Goal: Task Accomplishment & Management: Use online tool/utility

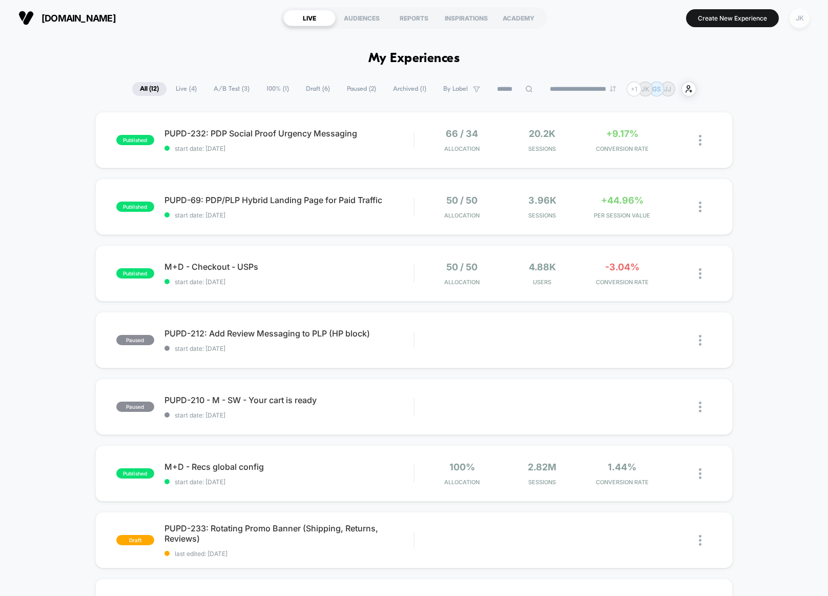
click at [799, 19] on div "JK" at bounding box center [800, 18] width 20 height 20
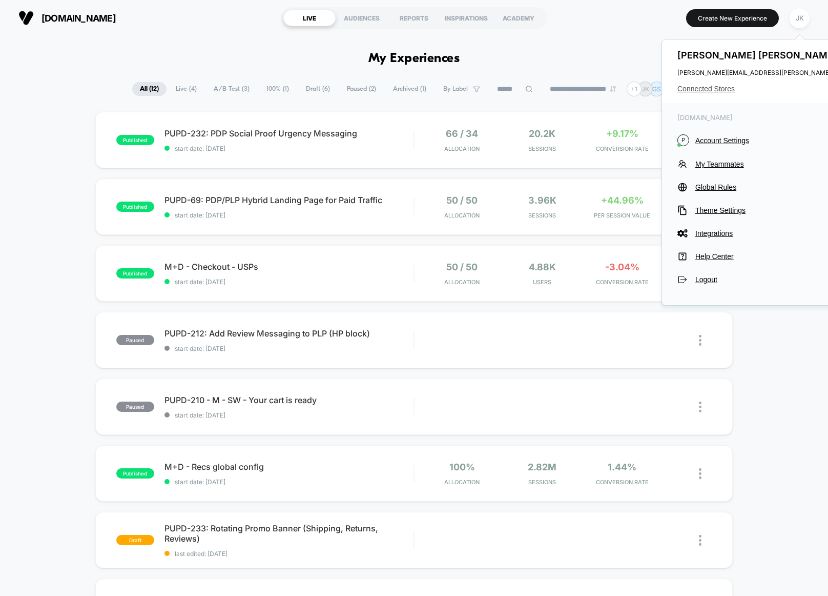
click at [723, 92] on span "Connected Stores" at bounding box center [779, 89] width 203 height 8
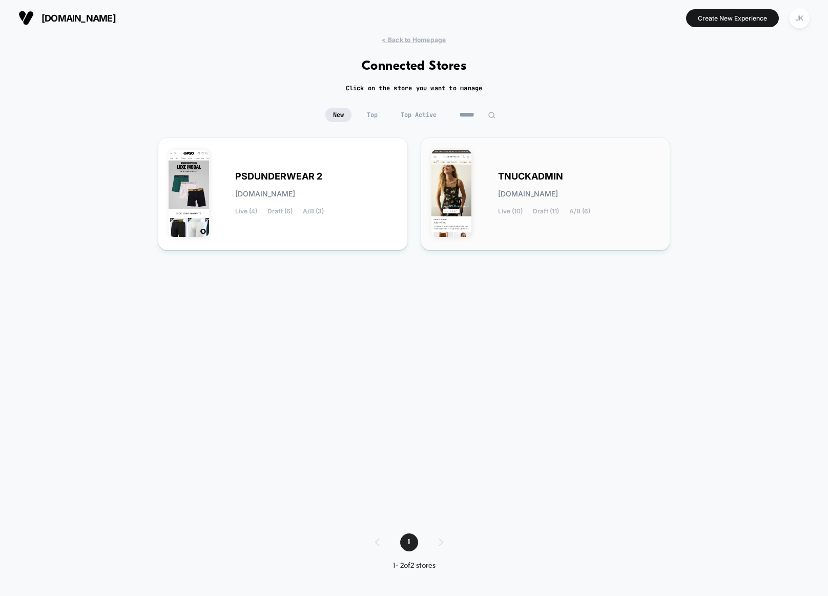
click at [539, 182] on div "TNUCKADMIN tnuckadmin.myshopify.com Live (10) Draft (11) A/B (6)" at bounding box center [579, 194] width 162 height 42
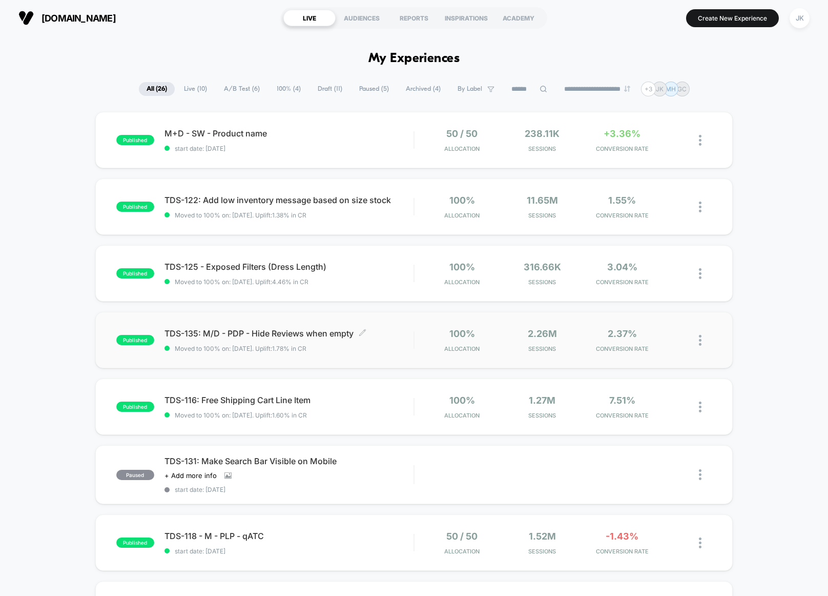
click at [372, 350] on span "Moved to 100% on: 9/25/2025 . Uplift: 1.78% in CR" at bounding box center [289, 348] width 249 height 8
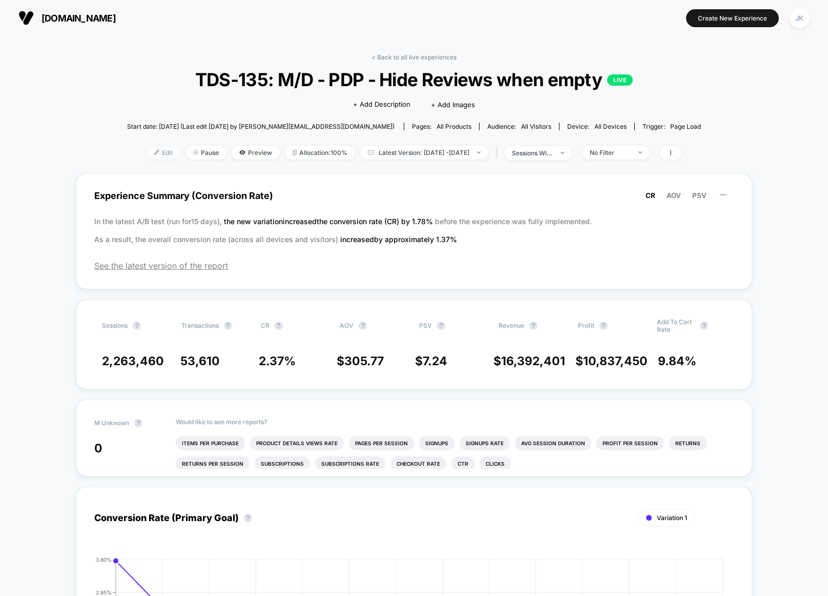
click at [155, 157] on span "Edit" at bounding box center [164, 153] width 34 height 14
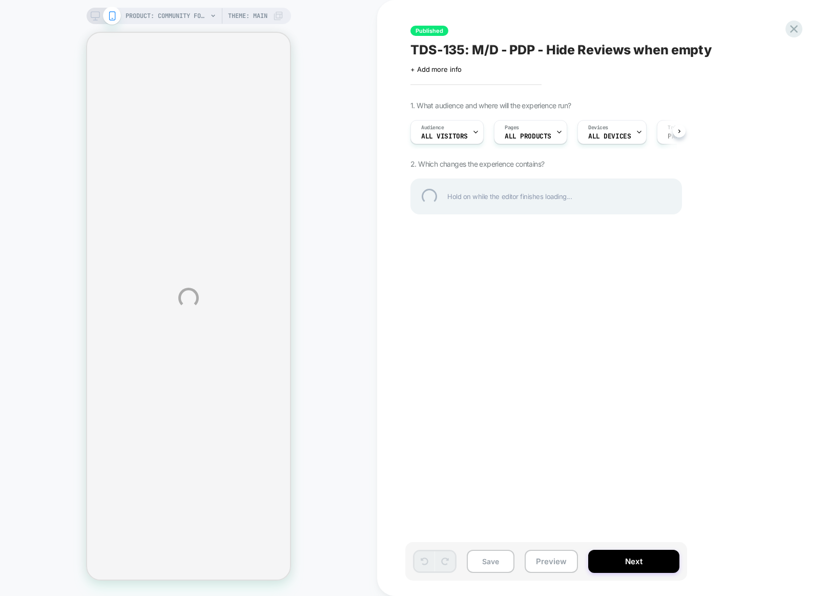
click at [213, 14] on div "PRODUCT: Community Foundation of the Texas Hill Country Flood Relief Fund [dona…" at bounding box center [414, 298] width 828 height 596
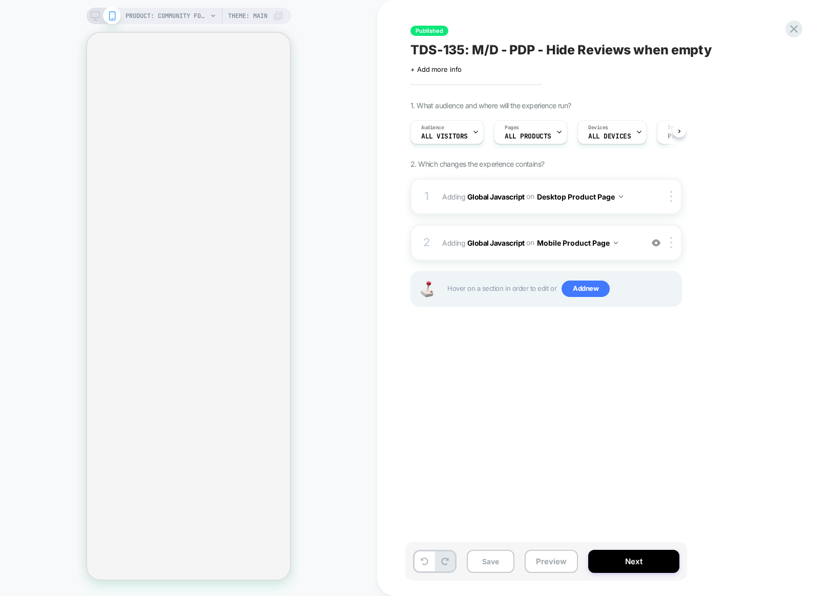
scroll to position [0, 1]
click at [210, 16] on icon at bounding box center [213, 16] width 6 height 6
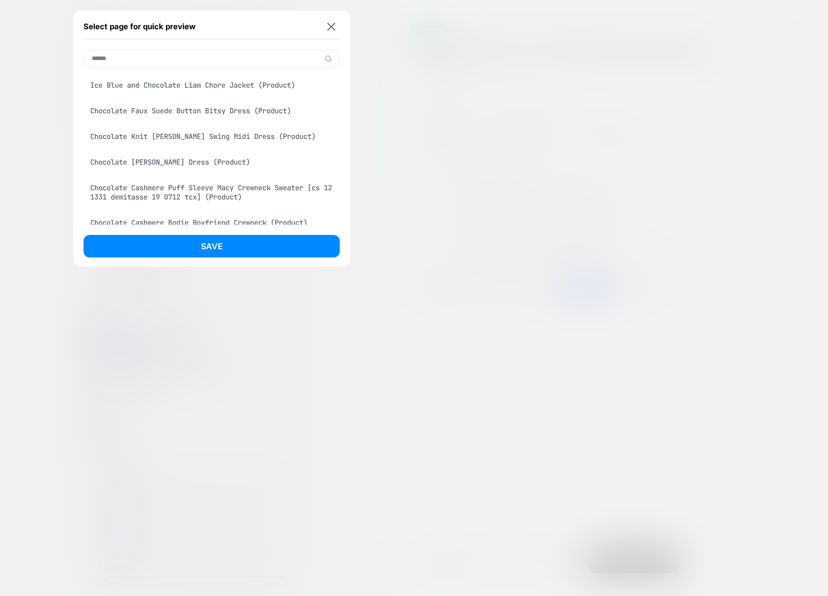
scroll to position [0, 0]
click at [155, 60] on input "******" at bounding box center [212, 59] width 256 height 18
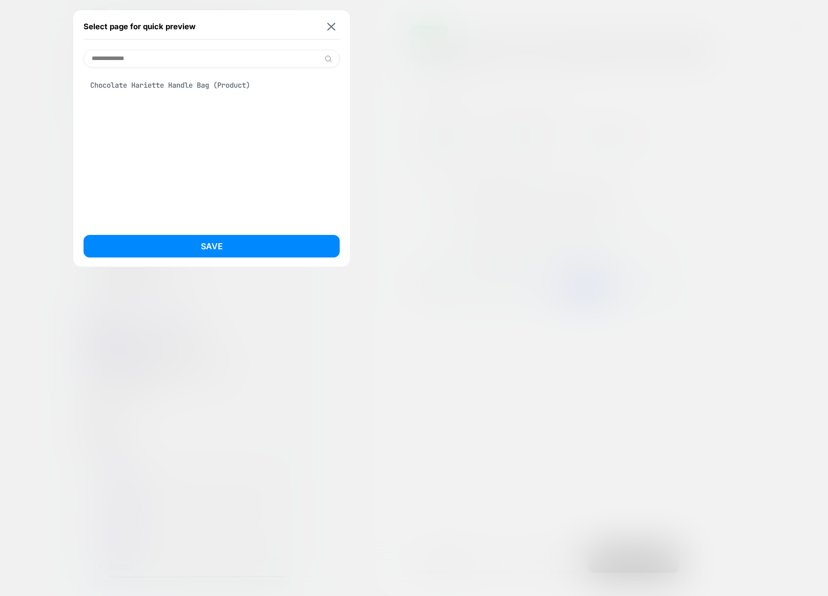
type input "**********"
click at [173, 86] on div "Chocolate Hariette Handle Bag (Product)" at bounding box center [212, 84] width 256 height 19
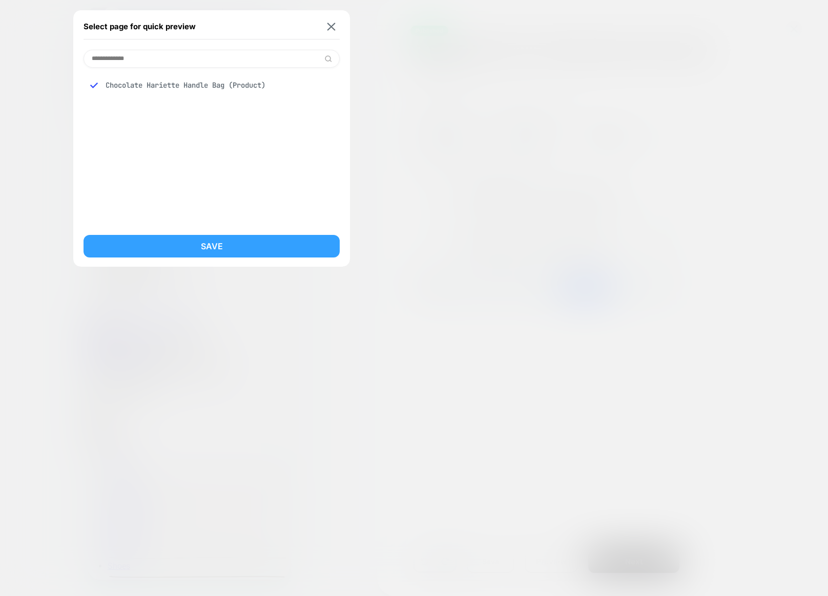
click at [228, 248] on button "Save" at bounding box center [212, 246] width 256 height 23
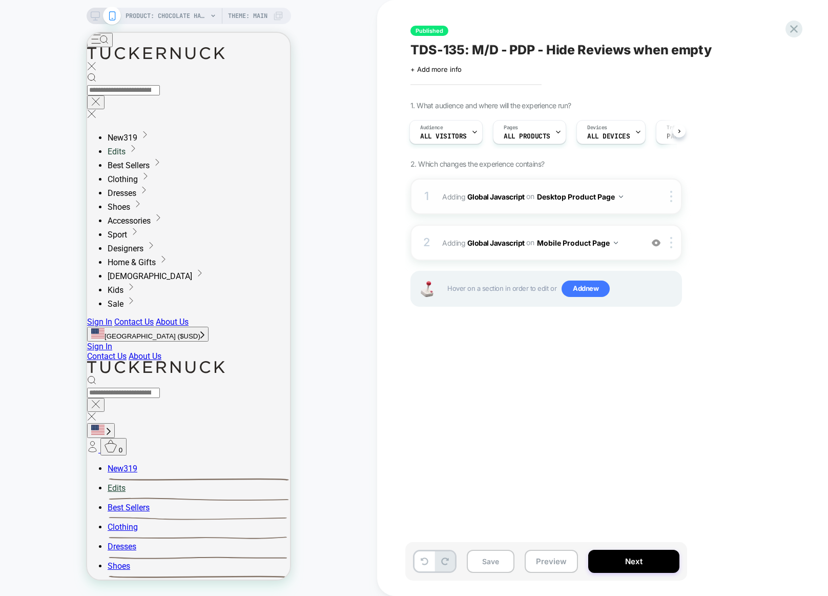
click at [650, 196] on div at bounding box center [664, 196] width 33 height 11
click at [464, 252] on div "2 Adding Global Javascript on Mobile Product Page Add Before Add After Copy to …" at bounding box center [547, 242] width 272 height 36
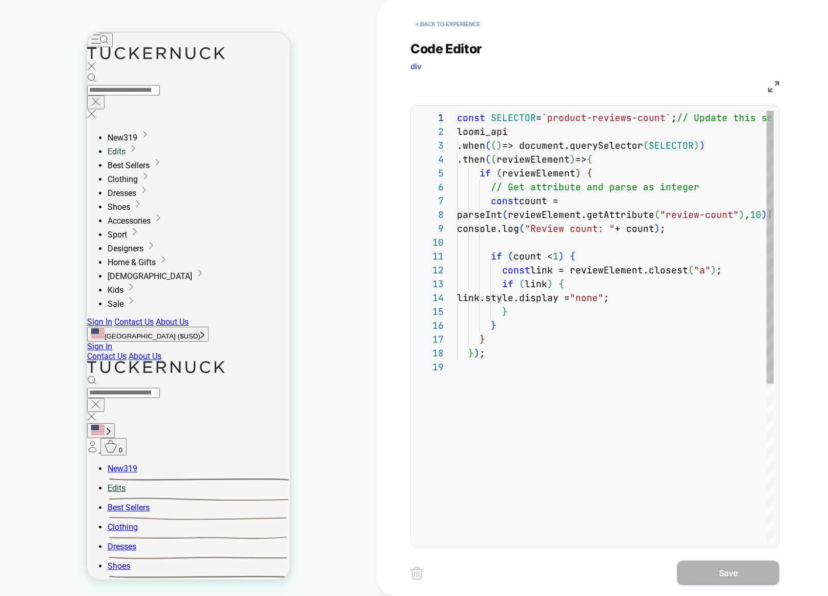
scroll to position [138, 0]
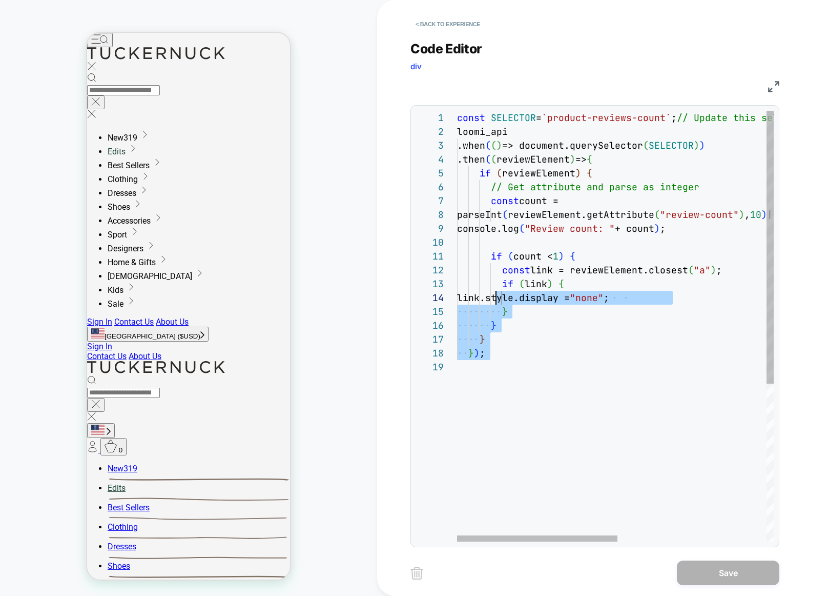
type textarea "**********"
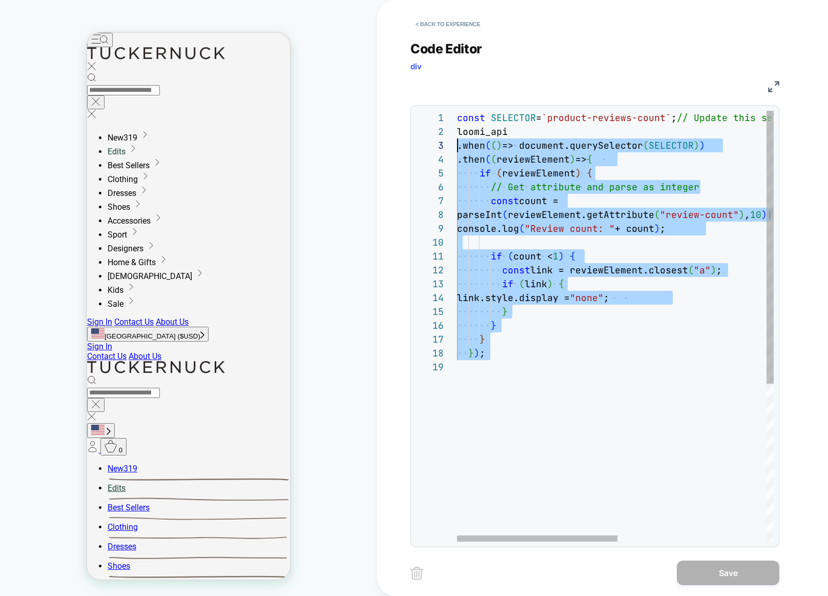
scroll to position [0, 0]
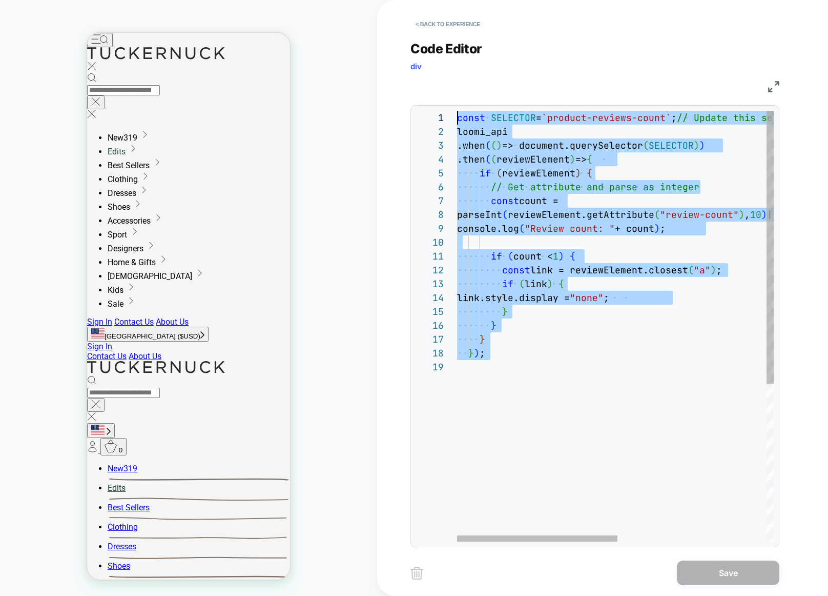
drag, startPoint x: 562, startPoint y: 378, endPoint x: 435, endPoint y: 112, distance: 295.0
click at [457, 112] on div "const SELECTOR = `product-reviews-count` ; // Update this selector to target th…" at bounding box center [762, 451] width 610 height 680
click at [465, 27] on button "< Back to experience" at bounding box center [448, 24] width 75 height 16
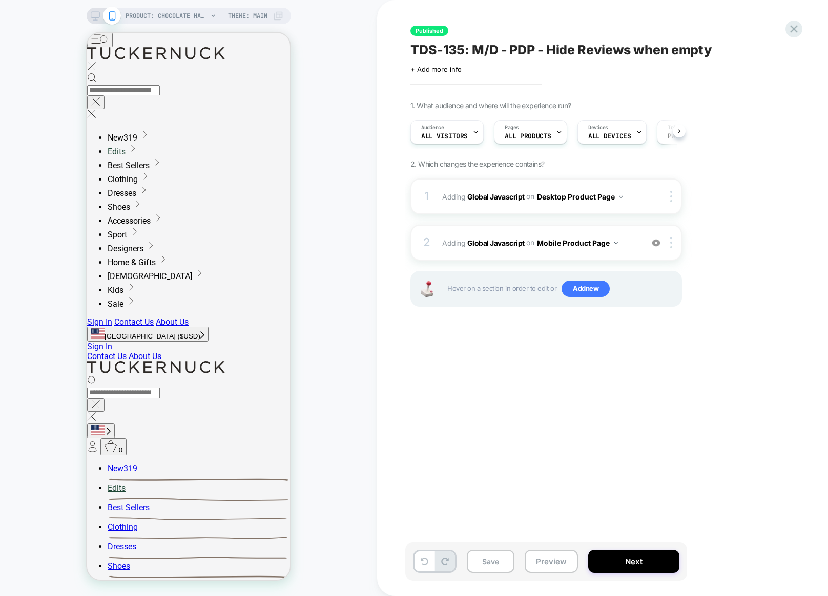
scroll to position [0, 1]
click at [657, 244] on img at bounding box center [656, 242] width 9 height 9
click at [723, 269] on div "1. What audience and where will the experience run? Audience All Visitors Pages…" at bounding box center [598, 216] width 374 height 231
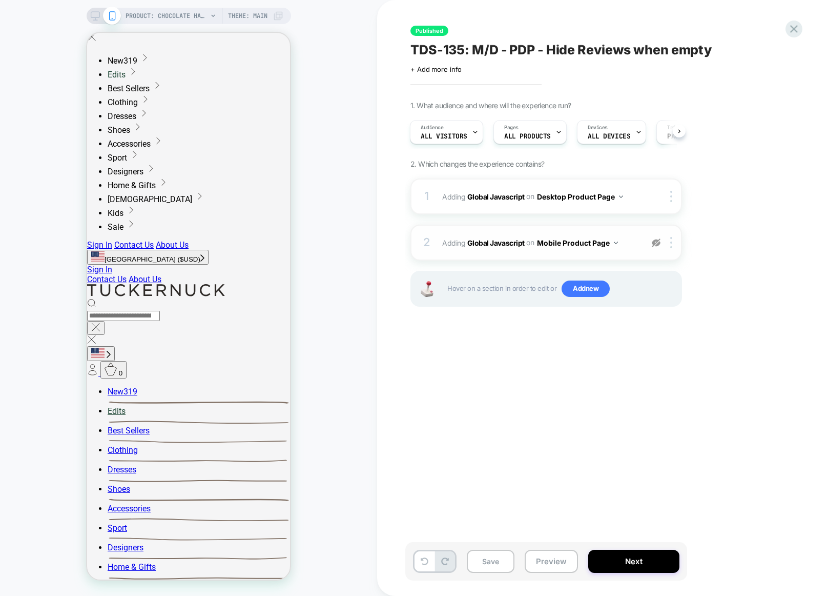
scroll to position [0, 0]
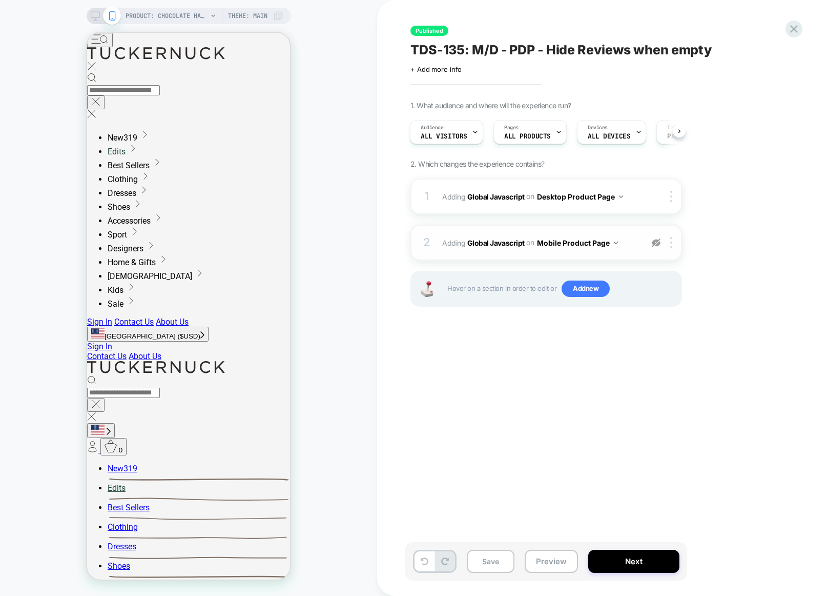
click at [656, 245] on img at bounding box center [656, 242] width 9 height 9
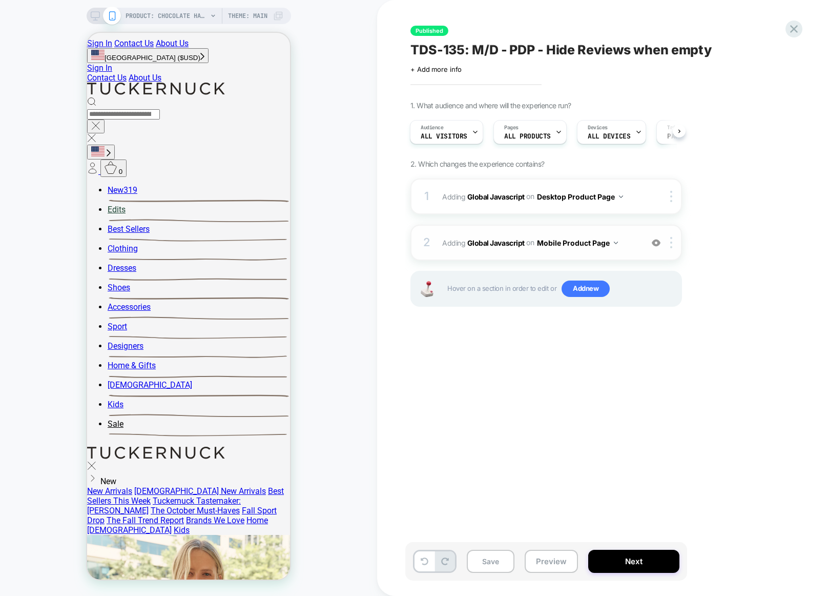
scroll to position [277, 0]
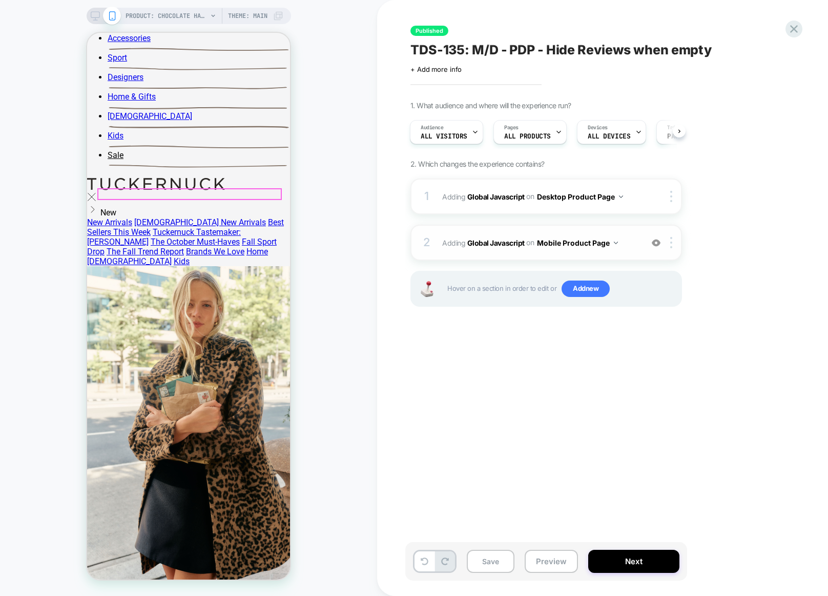
scroll to position [566, 0]
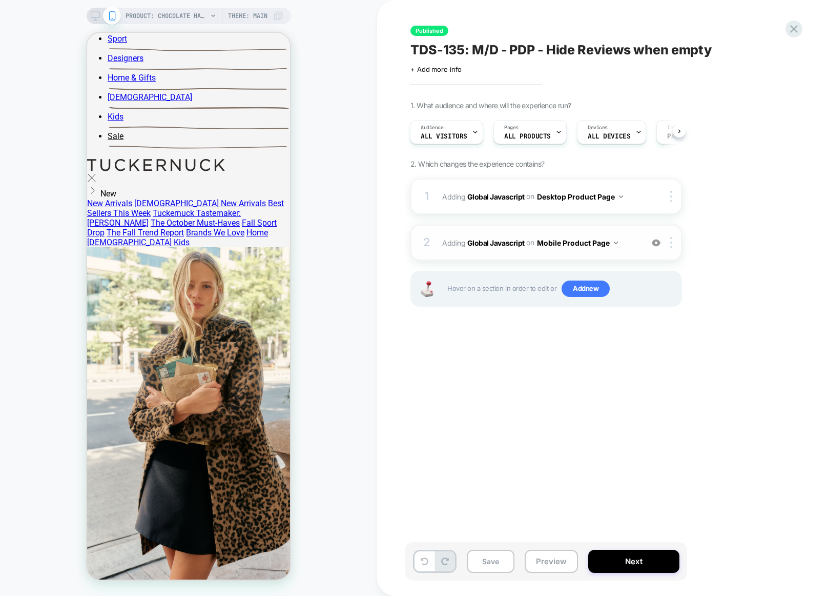
click at [657, 244] on img at bounding box center [656, 242] width 9 height 9
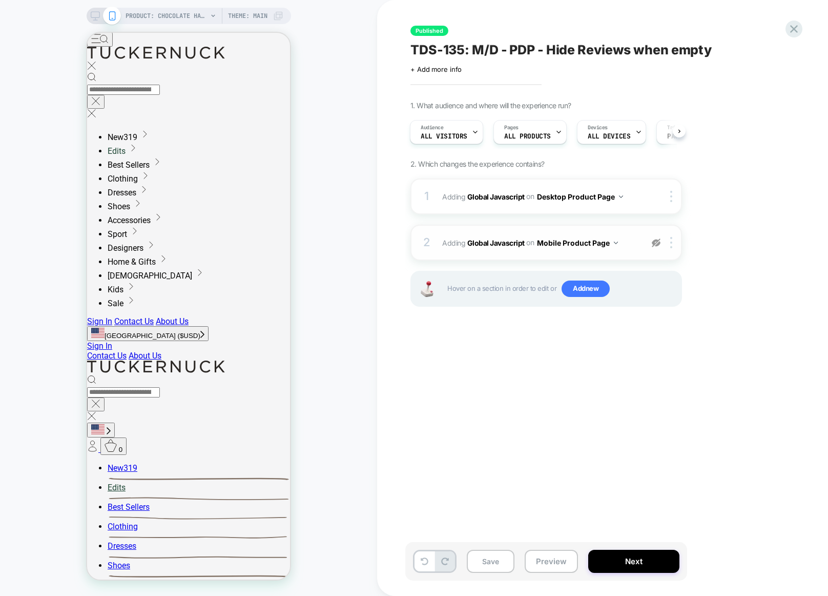
scroll to position [0, 0]
click at [658, 243] on img at bounding box center [656, 242] width 9 height 9
click at [657, 242] on img at bounding box center [656, 242] width 9 height 9
click at [487, 254] on div "2 Adding Global Javascript on Mobile Product Page Add Before Add After Copy to …" at bounding box center [547, 242] width 272 height 36
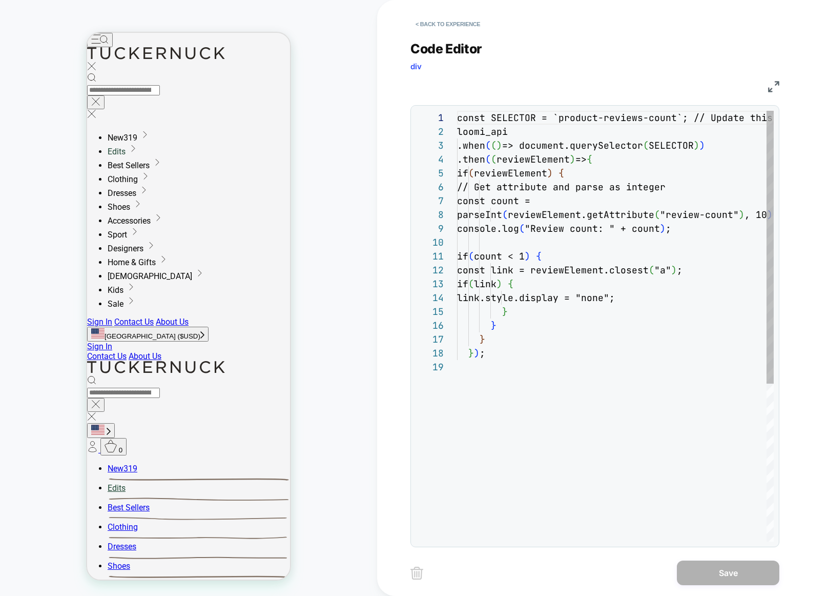
scroll to position [138, 0]
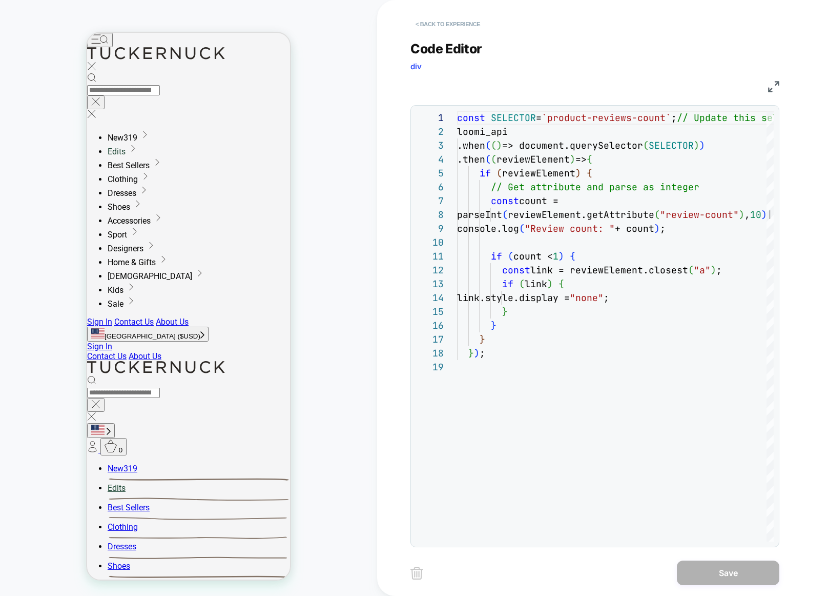
click at [428, 27] on button "< Back to experience" at bounding box center [448, 24] width 75 height 16
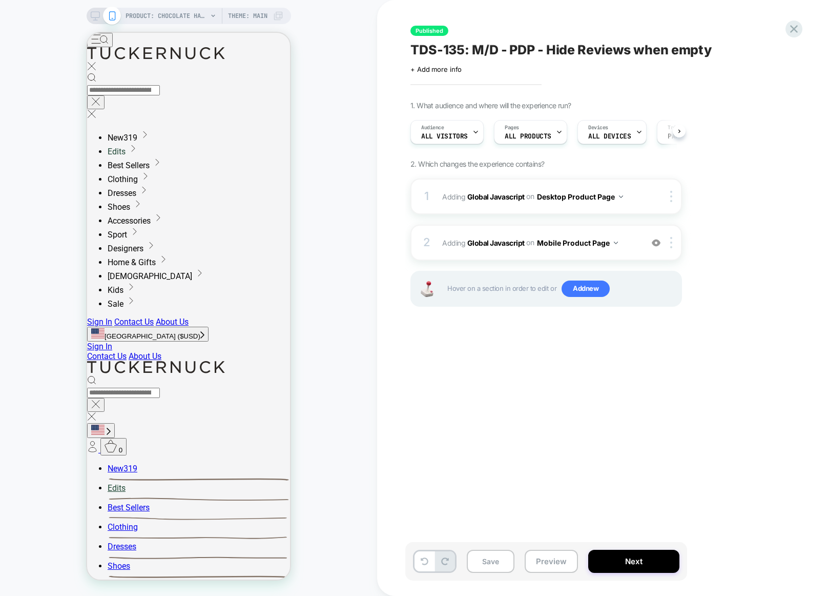
scroll to position [0, 1]
click at [671, 242] on img at bounding box center [671, 242] width 2 height 11
click at [675, 242] on div at bounding box center [673, 242] width 17 height 11
click at [447, 367] on div "Published TDS-135: M/D - PDP - Hide Reviews when empty Click to edit experience…" at bounding box center [597, 297] width 384 height 575
click at [532, 249] on div "on Mobile Product Page" at bounding box center [572, 242] width 92 height 15
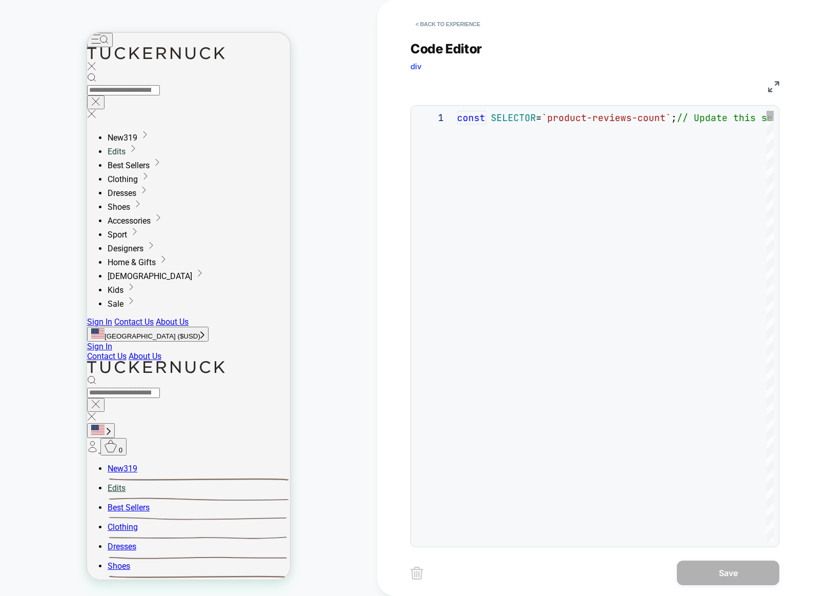
scroll to position [138, 0]
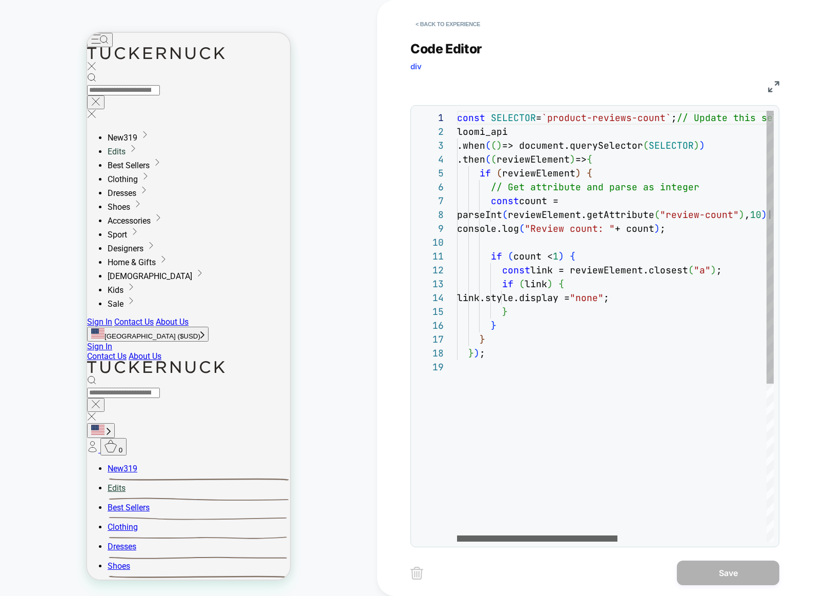
click at [462, 541] on div at bounding box center [537, 538] width 160 height 6
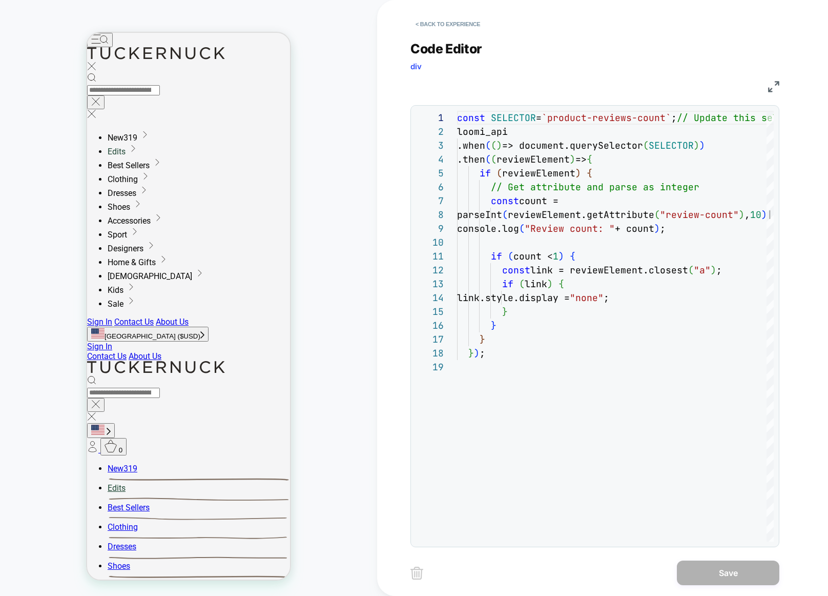
click at [87, 33] on icon at bounding box center [87, 33] width 0 height 0
click at [428, 23] on button "< Back to experience" at bounding box center [448, 24] width 75 height 16
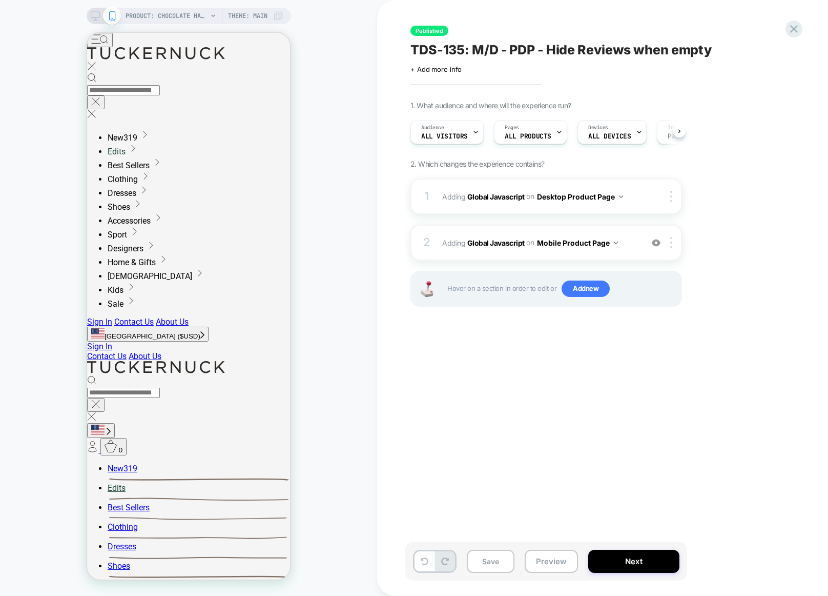
scroll to position [0, 1]
click at [557, 566] on button "Preview" at bounding box center [551, 560] width 53 height 23
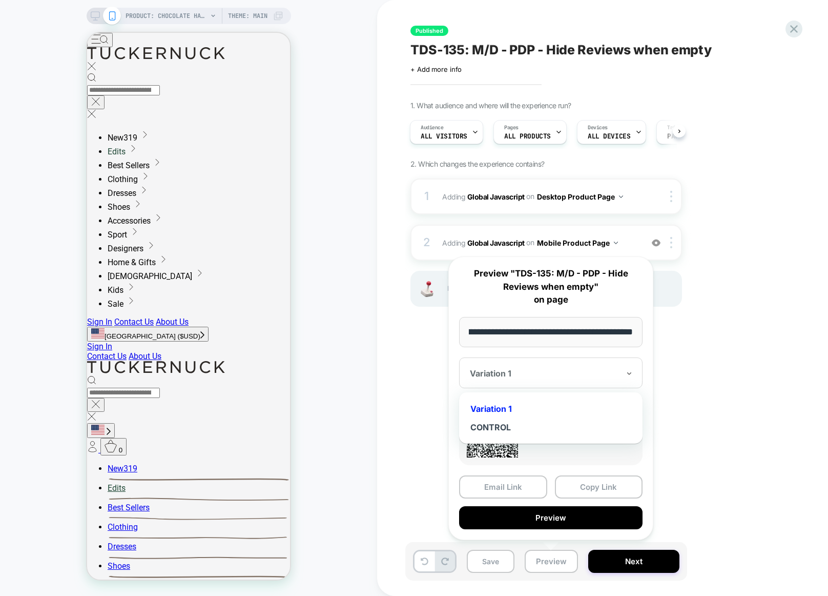
scroll to position [0, 0]
click at [488, 377] on div at bounding box center [545, 373] width 150 height 10
click at [491, 425] on div "CONTROL" at bounding box center [550, 427] width 173 height 18
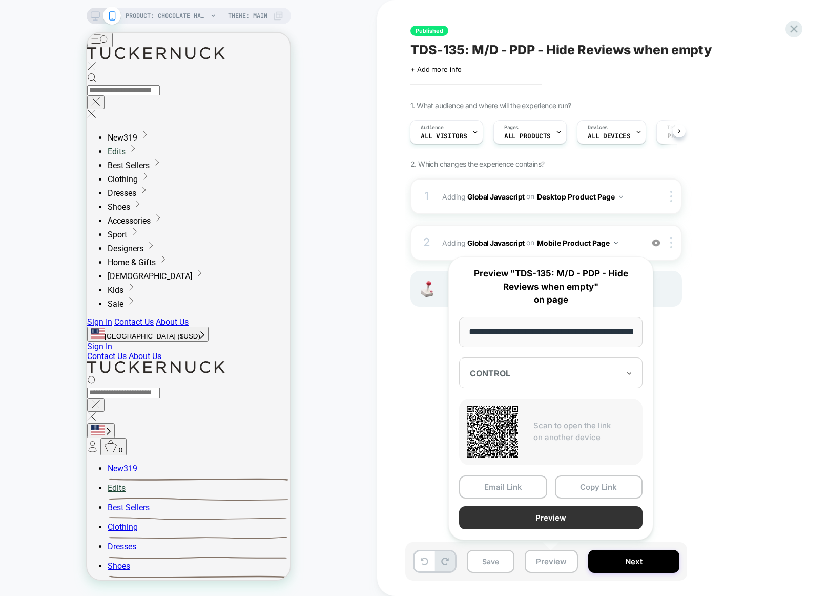
click at [547, 521] on button "Preview" at bounding box center [550, 517] width 183 height 23
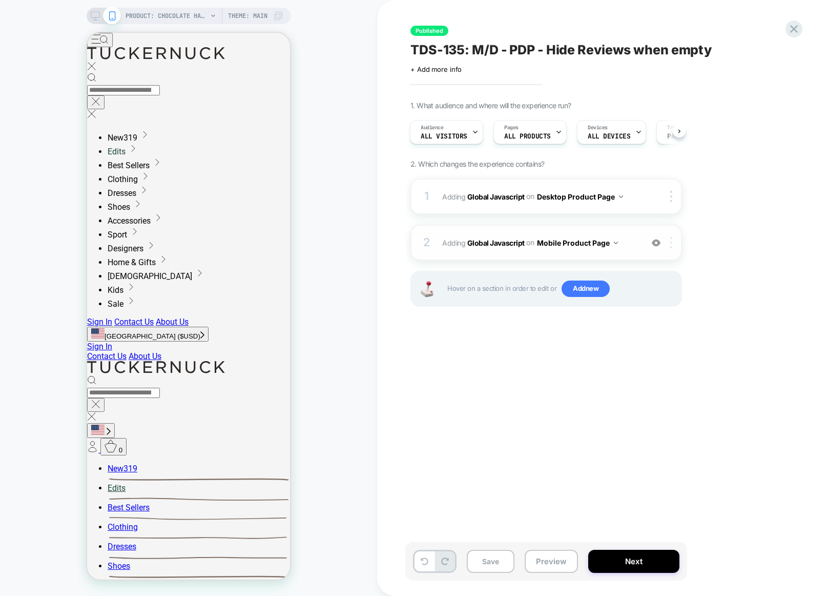
click at [669, 244] on div at bounding box center [673, 242] width 17 height 11
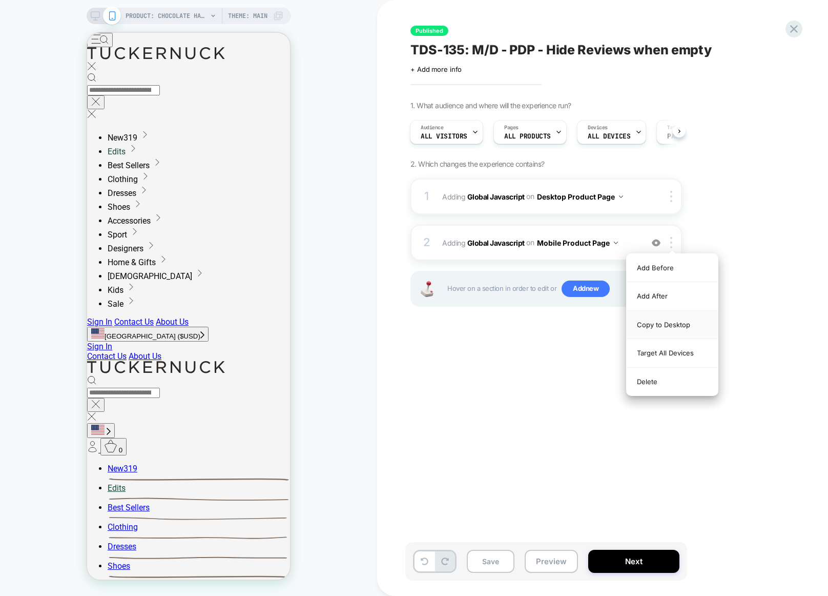
click at [678, 323] on div "Copy to Desktop" at bounding box center [672, 325] width 91 height 28
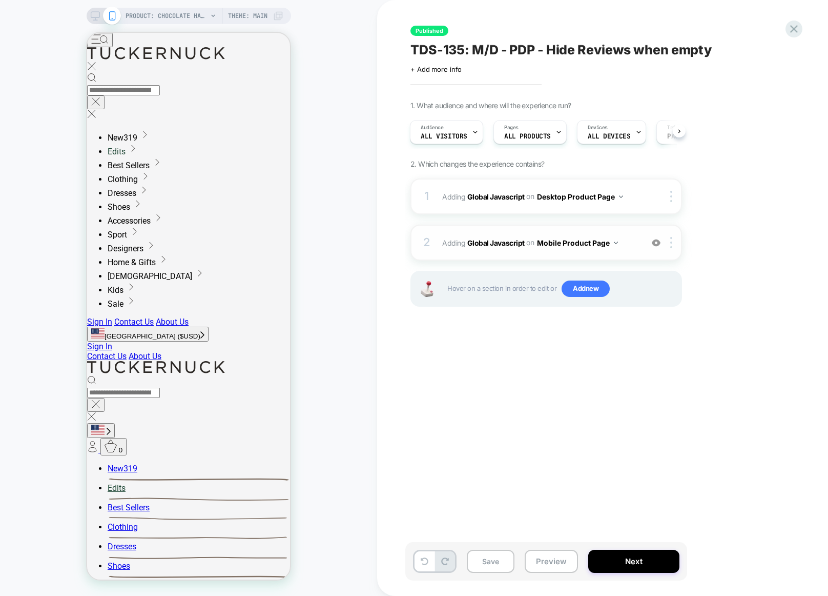
click at [425, 240] on div "2" at bounding box center [427, 242] width 10 height 20
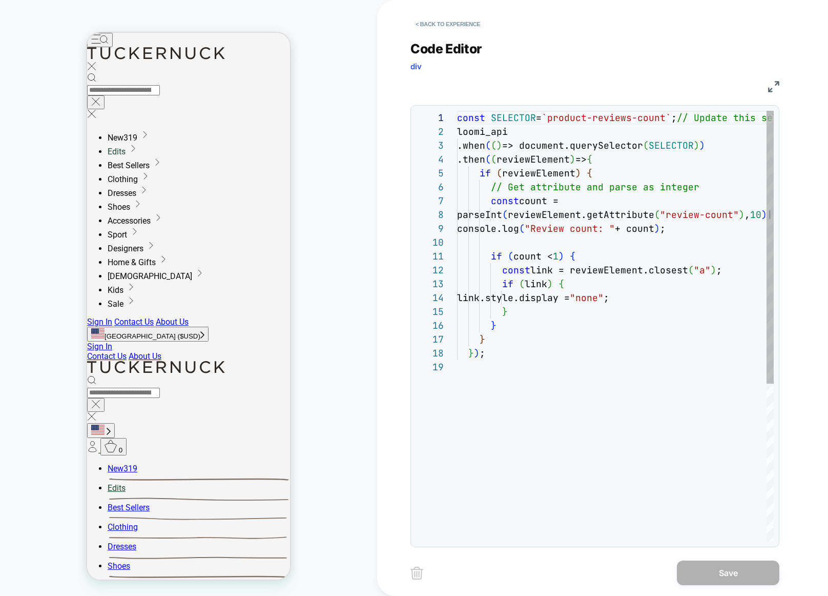
scroll to position [138, 0]
click at [440, 22] on button "< Back to experience" at bounding box center [448, 24] width 75 height 16
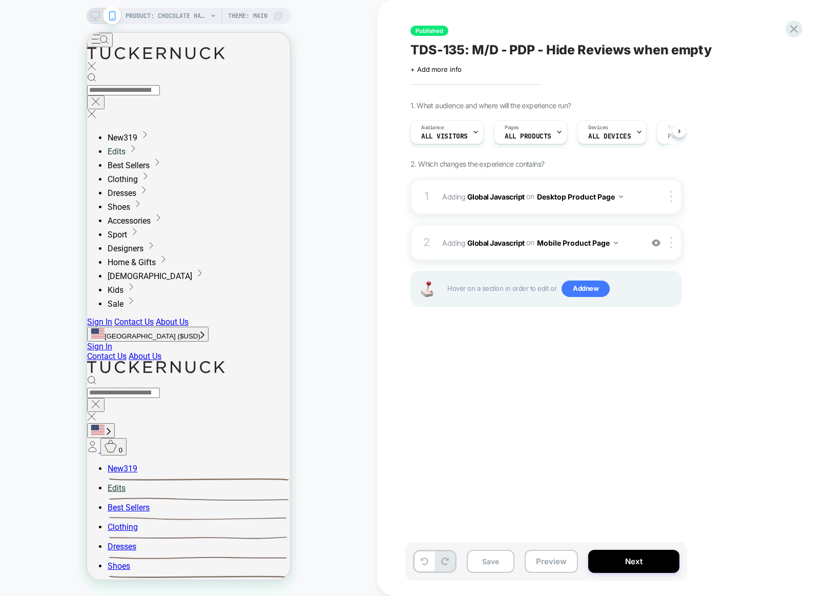
scroll to position [0, 1]
click at [654, 242] on img at bounding box center [656, 242] width 9 height 9
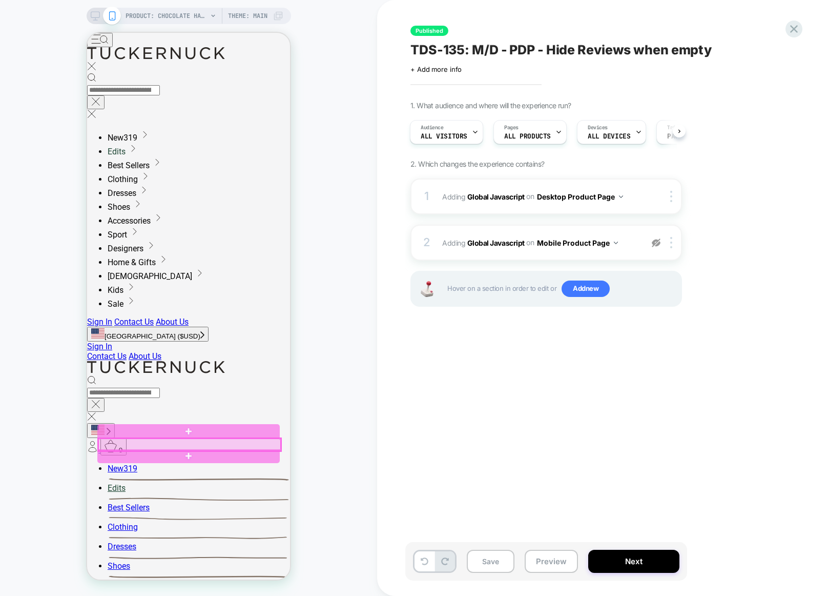
click at [203, 443] on div at bounding box center [189, 444] width 182 height 12
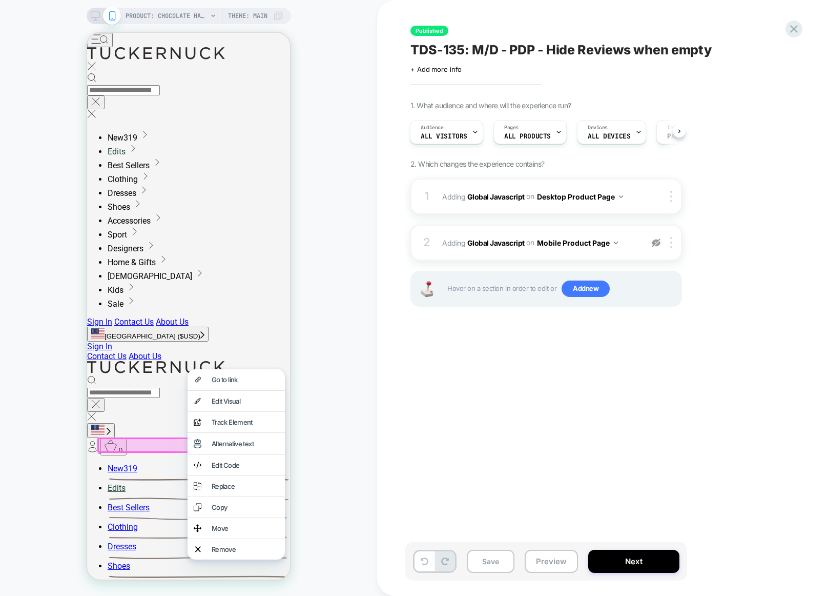
click at [419, 436] on div "Published TDS-135: M/D - PDP - Hide Reviews when empty Click to edit experience…" at bounding box center [597, 297] width 384 height 575
click at [309, 425] on div "PRODUCT: Chocolate Hariette Handle Bag PRODUCT: Chocolate Hariette Handle Bag T…" at bounding box center [188, 297] width 377 height 575
click at [308, 541] on div "PRODUCT: Chocolate Hariette Handle Bag PRODUCT: Chocolate Hariette Handle Bag T…" at bounding box center [188, 297] width 377 height 575
click at [23, 387] on div "PRODUCT: Chocolate Hariette Handle Bag PRODUCT: Chocolate Hariette Handle Bag T…" at bounding box center [188, 297] width 377 height 575
click at [529, 283] on span "Hover on a section in order to edit or Add new" at bounding box center [561, 288] width 229 height 16
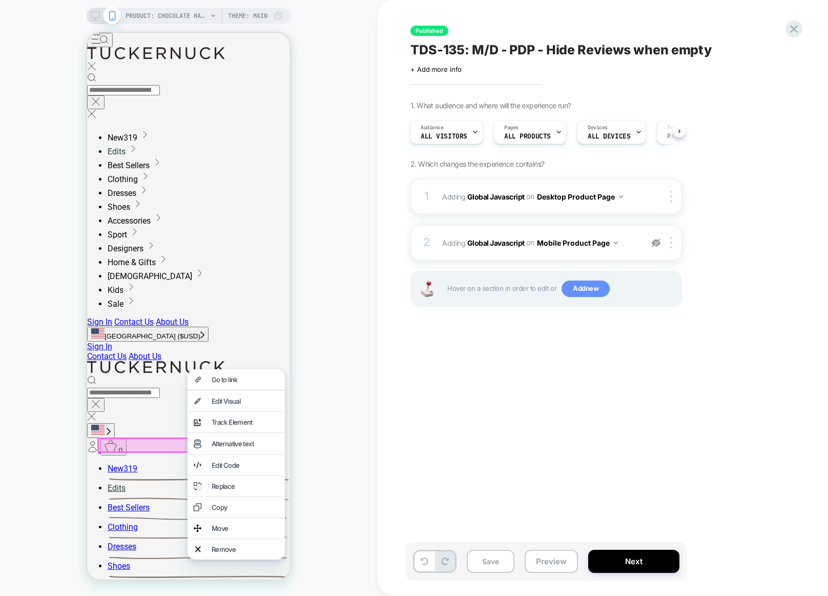
click at [598, 290] on span "Add new" at bounding box center [586, 288] width 48 height 16
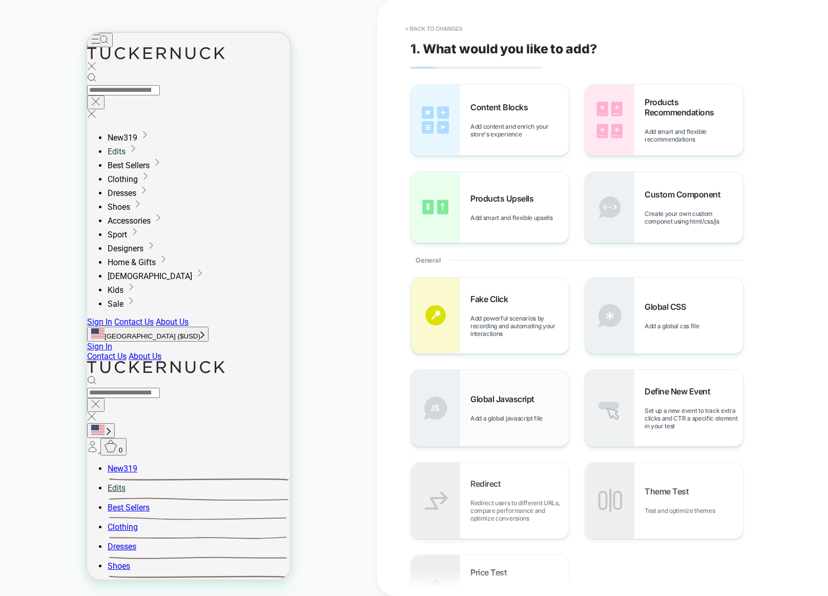
click at [495, 403] on span "Global Javascript" at bounding box center [504, 399] width 69 height 10
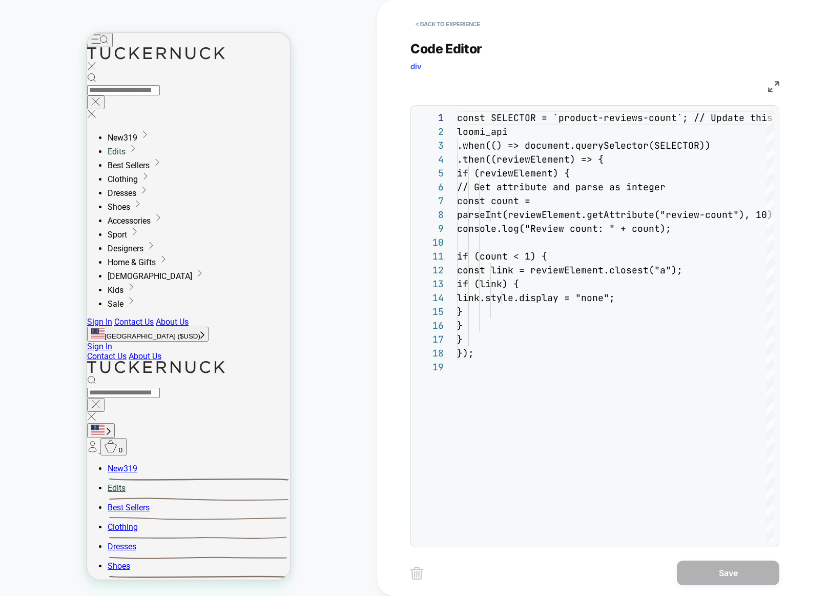
scroll to position [138, 0]
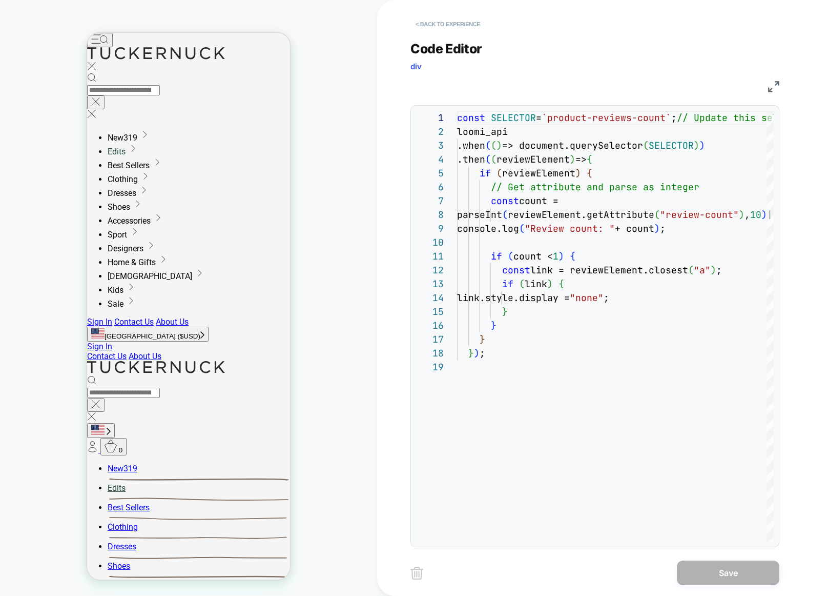
click at [456, 22] on button "< Back to experience" at bounding box center [448, 24] width 75 height 16
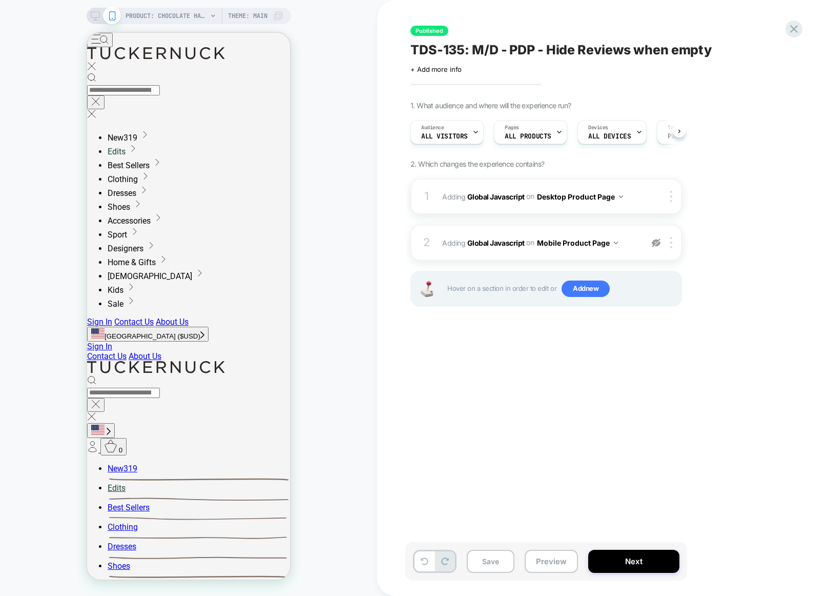
scroll to position [0, 1]
click at [798, 29] on icon at bounding box center [794, 29] width 14 height 14
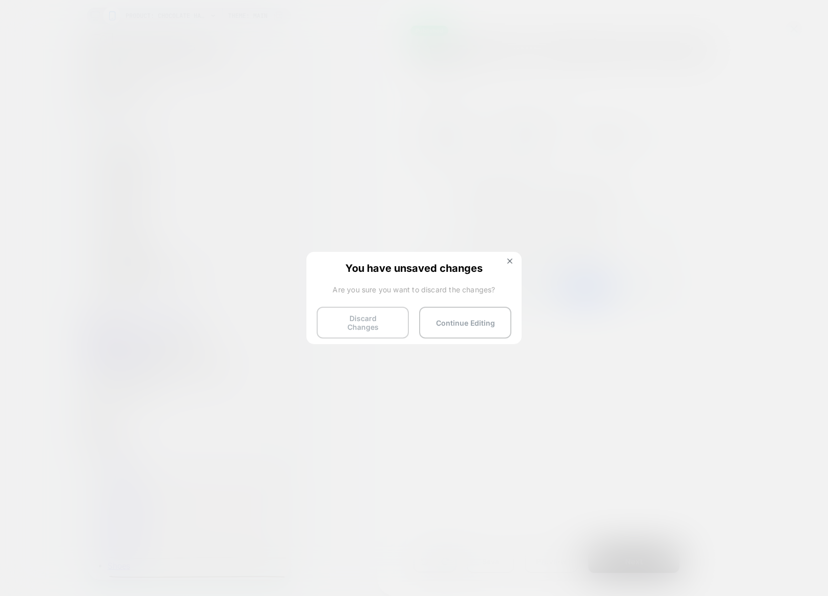
click at [371, 320] on button "Discard Changes" at bounding box center [363, 322] width 92 height 32
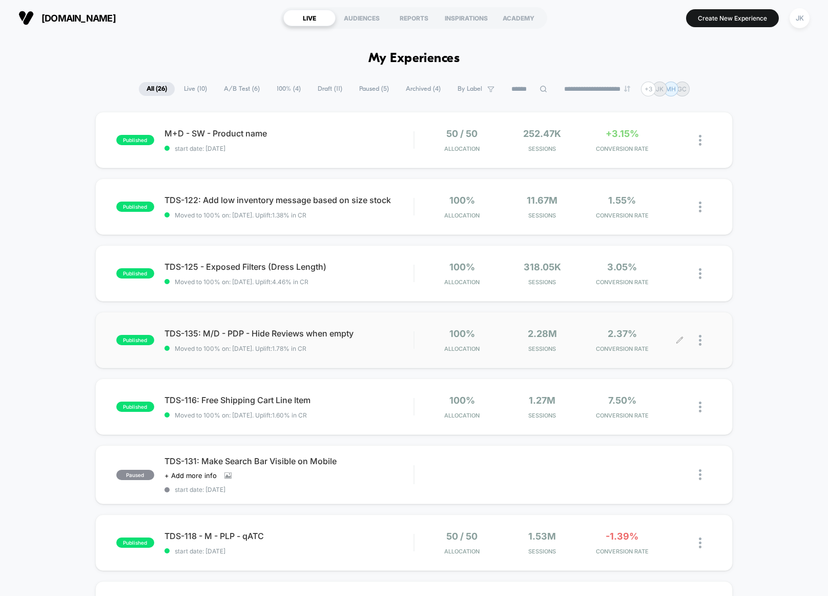
click at [698, 341] on div at bounding box center [696, 340] width 32 height 24
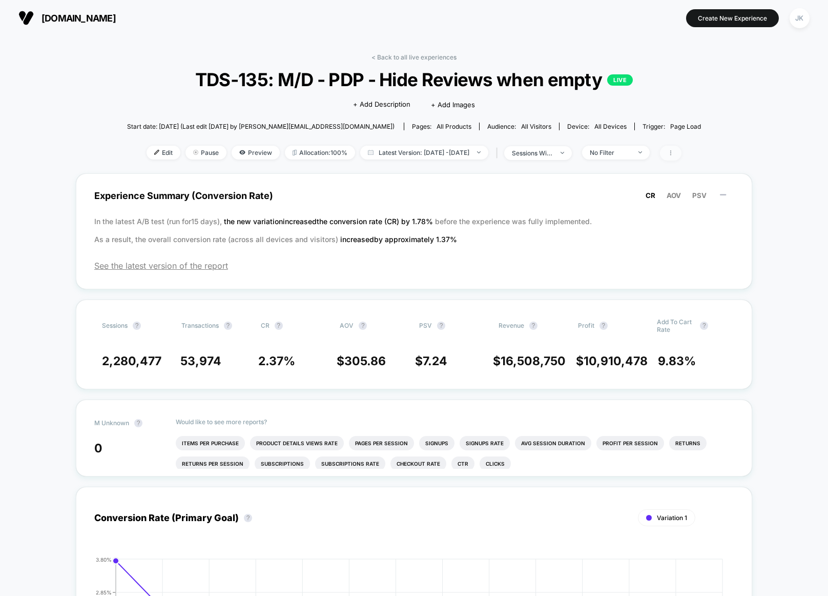
click at [682, 155] on span at bounding box center [671, 153] width 22 height 15
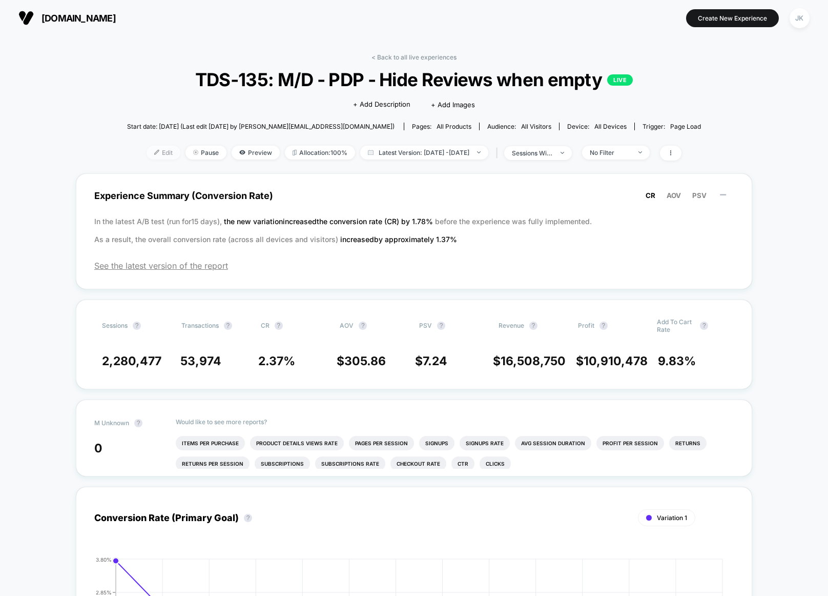
click at [147, 155] on span "Edit" at bounding box center [164, 153] width 34 height 14
